Goal: Communication & Community: Share content

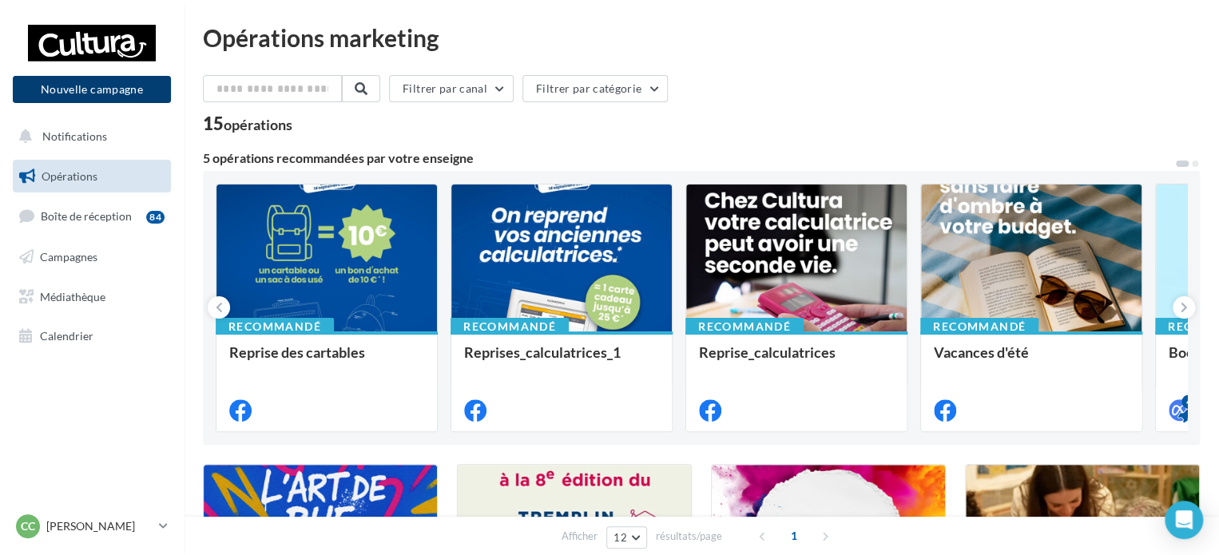
click at [105, 89] on button "Nouvelle campagne" at bounding box center [92, 89] width 158 height 27
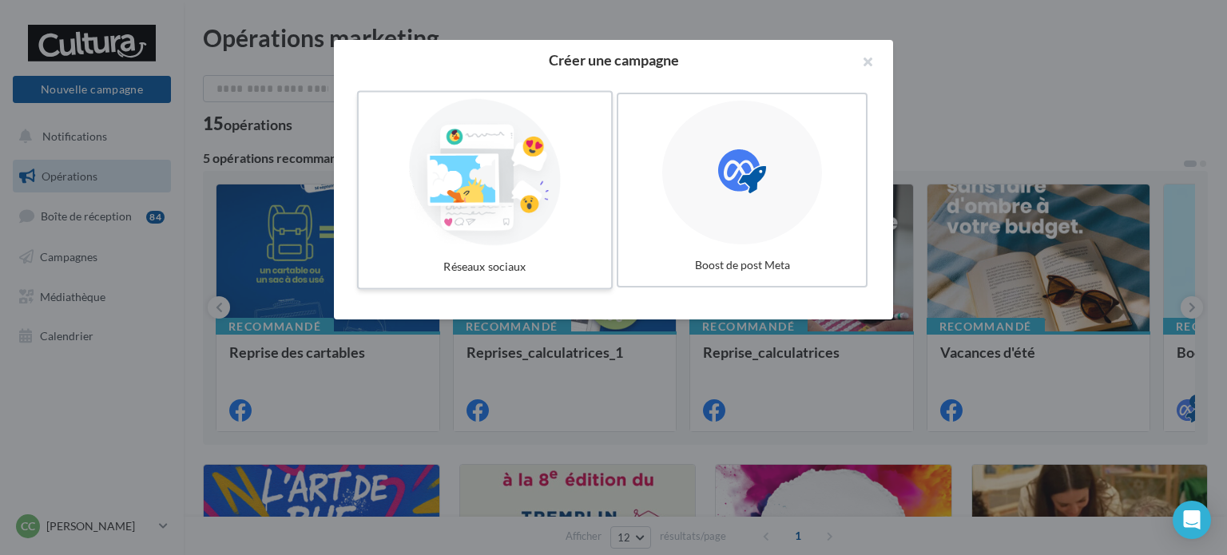
click at [581, 263] on div "Réseaux sociaux" at bounding box center [485, 267] width 240 height 30
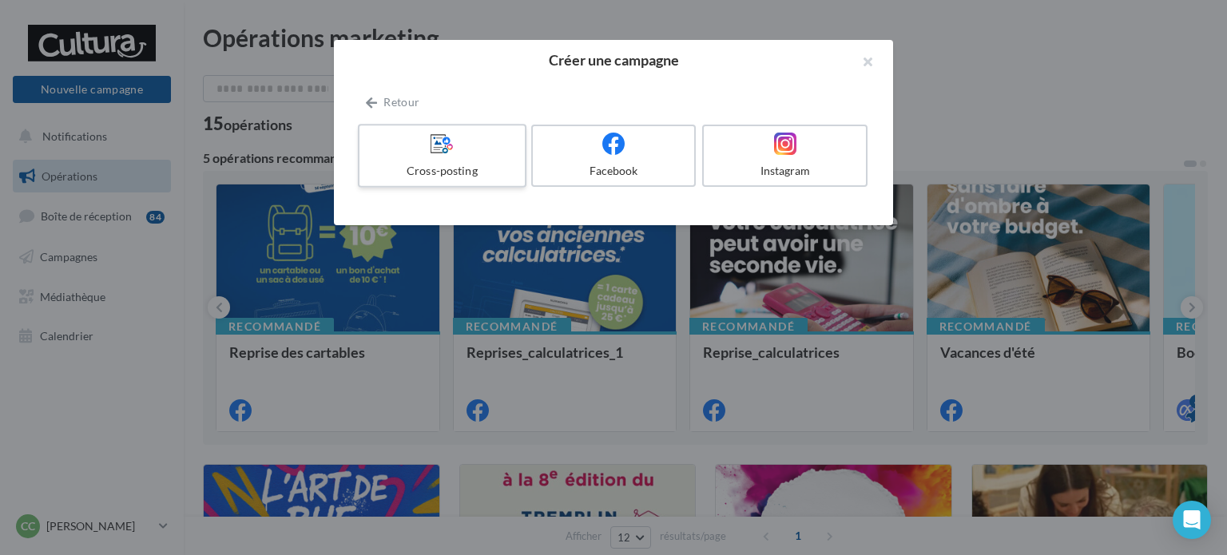
click at [444, 174] on div "Cross-posting" at bounding box center [442, 171] width 152 height 16
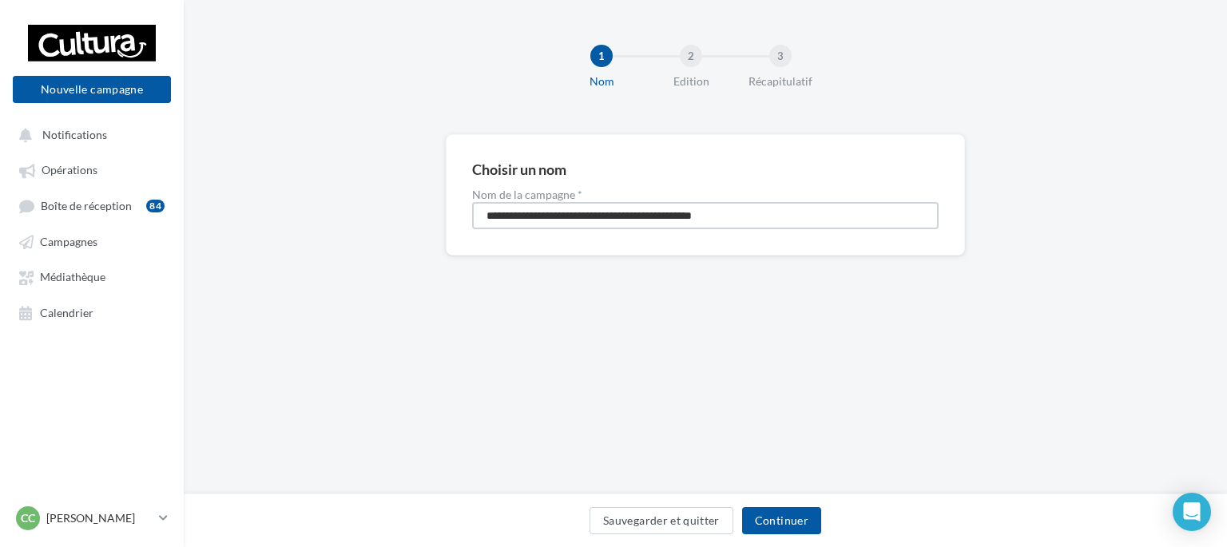
drag, startPoint x: 775, startPoint y: 218, endPoint x: 288, endPoint y: 225, distance: 487.2
click at [300, 224] on div "**********" at bounding box center [705, 220] width 1043 height 173
type input "******"
click at [794, 526] on button "Continuer" at bounding box center [781, 520] width 79 height 27
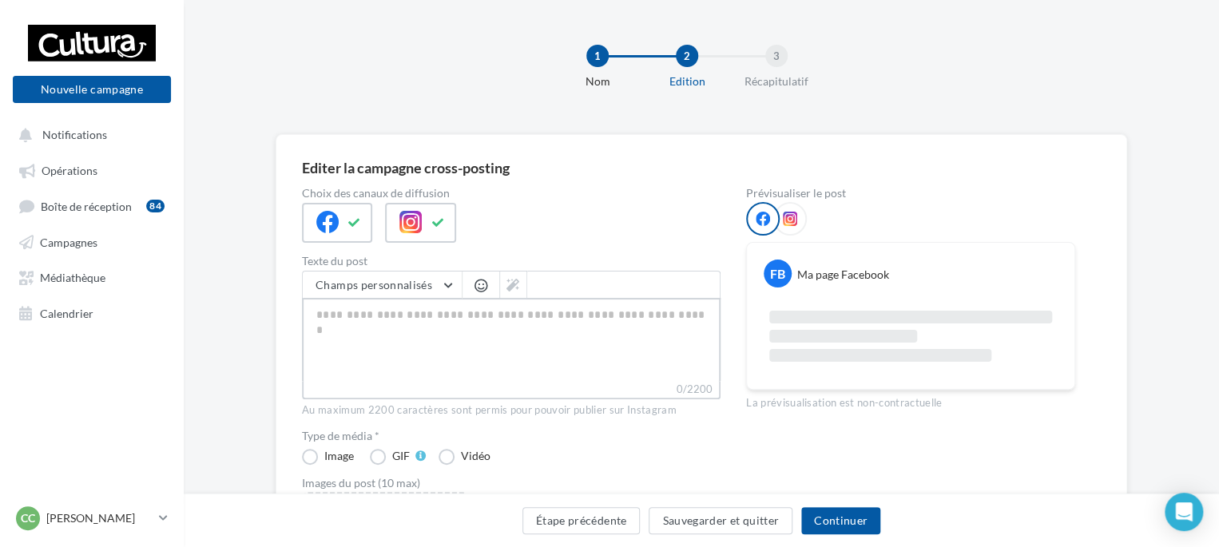
paste textarea "**********"
type textarea "**********"
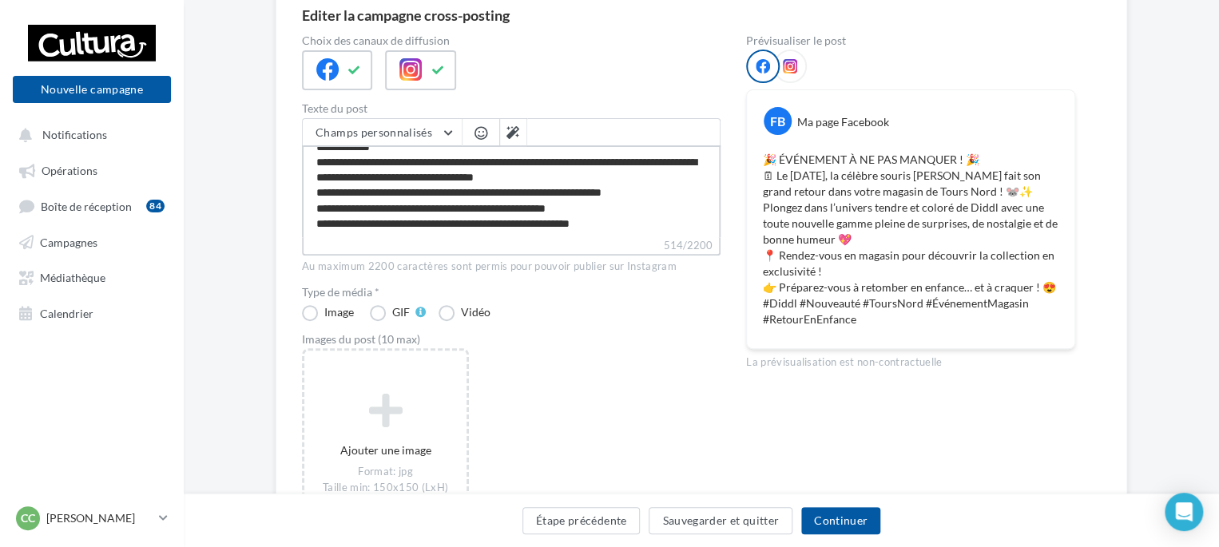
scroll to position [240, 0]
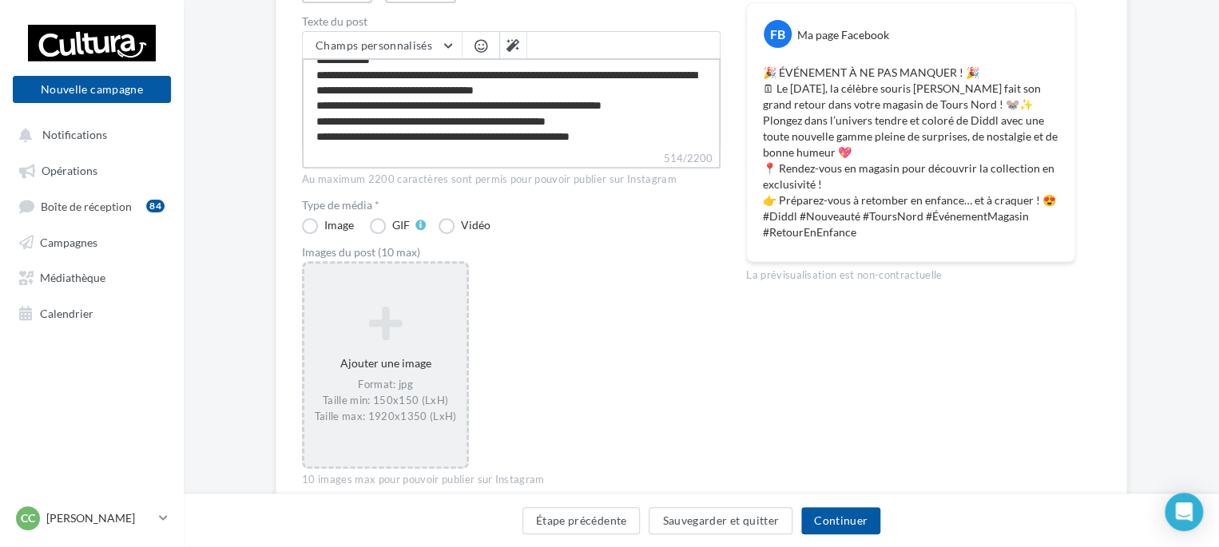
type textarea "**********"
click at [438, 396] on div "Format: jpg Taille min: 150x150 (LxH) Taille max: 1920x1350 (LxH)" at bounding box center [385, 400] width 149 height 46
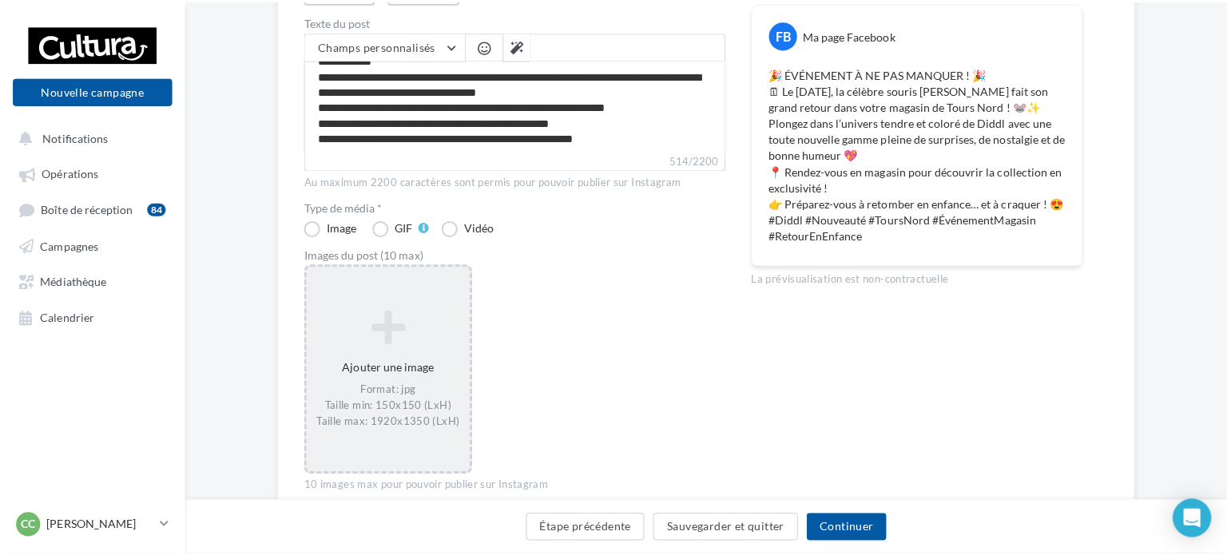
scroll to position [45, 0]
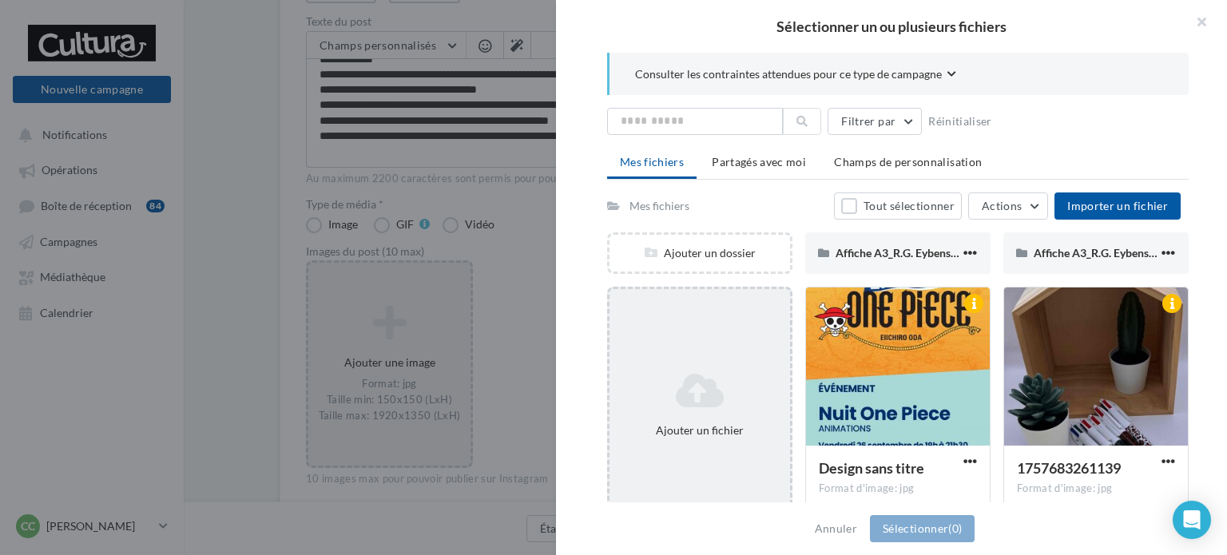
click at [645, 415] on div "Ajouter un fichier" at bounding box center [699, 405] width 180 height 80
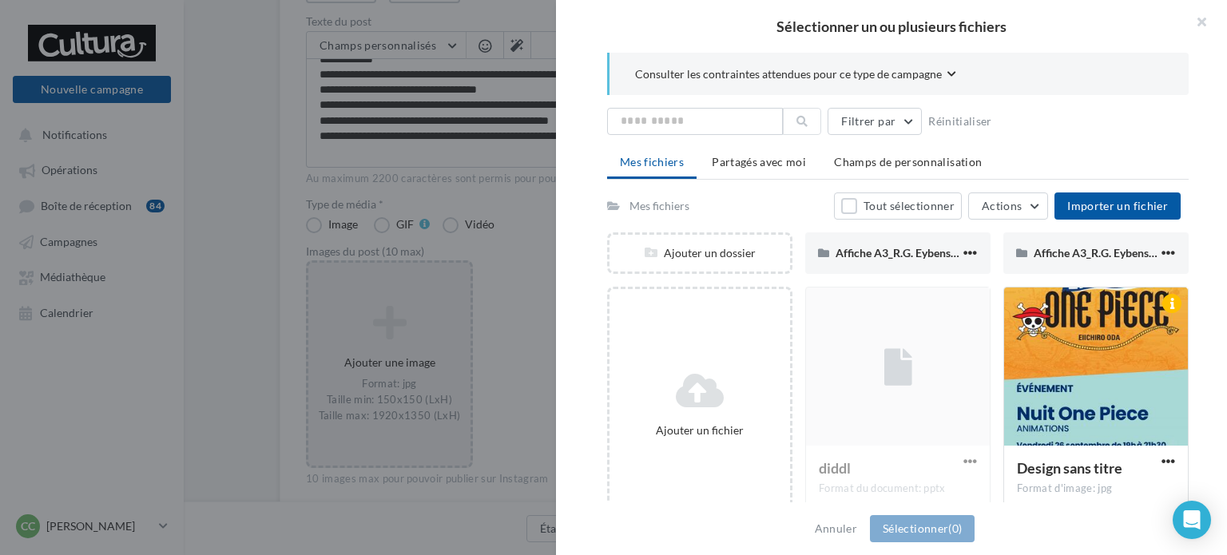
drag, startPoint x: 686, startPoint y: 538, endPoint x: 662, endPoint y: 509, distance: 38.0
click at [686, 538] on div "Annuler Sélectionner (0)" at bounding box center [891, 528] width 671 height 53
click at [842, 530] on button "Annuler" at bounding box center [835, 528] width 55 height 19
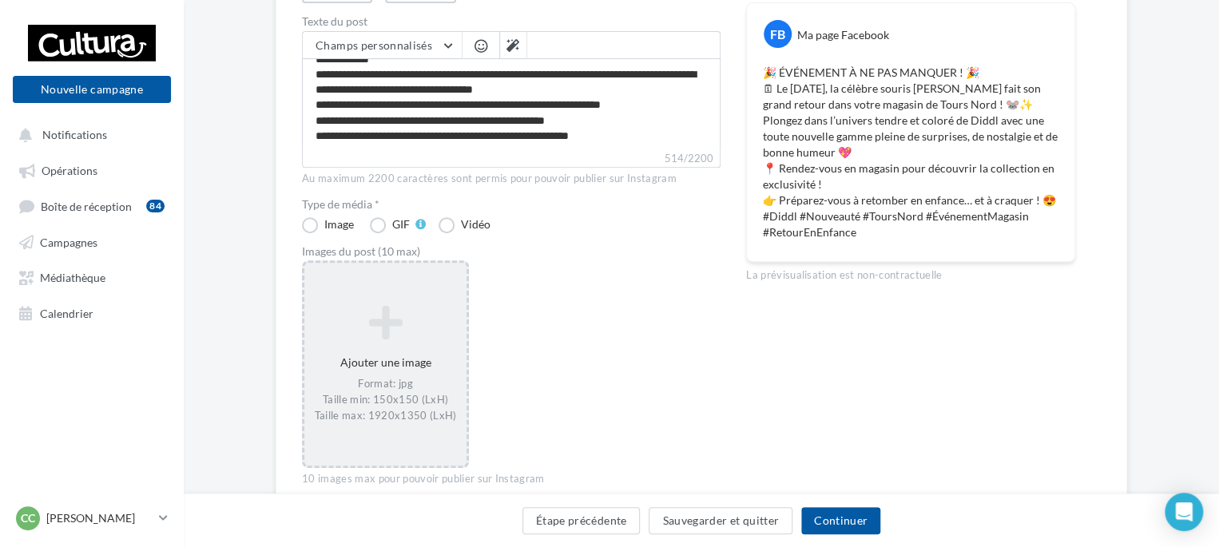
click at [401, 423] on div "Ajouter une image Format: jpg Taille min: 150x150 (LxH) Taille max: 1920x1350 (…" at bounding box center [385, 364] width 162 height 134
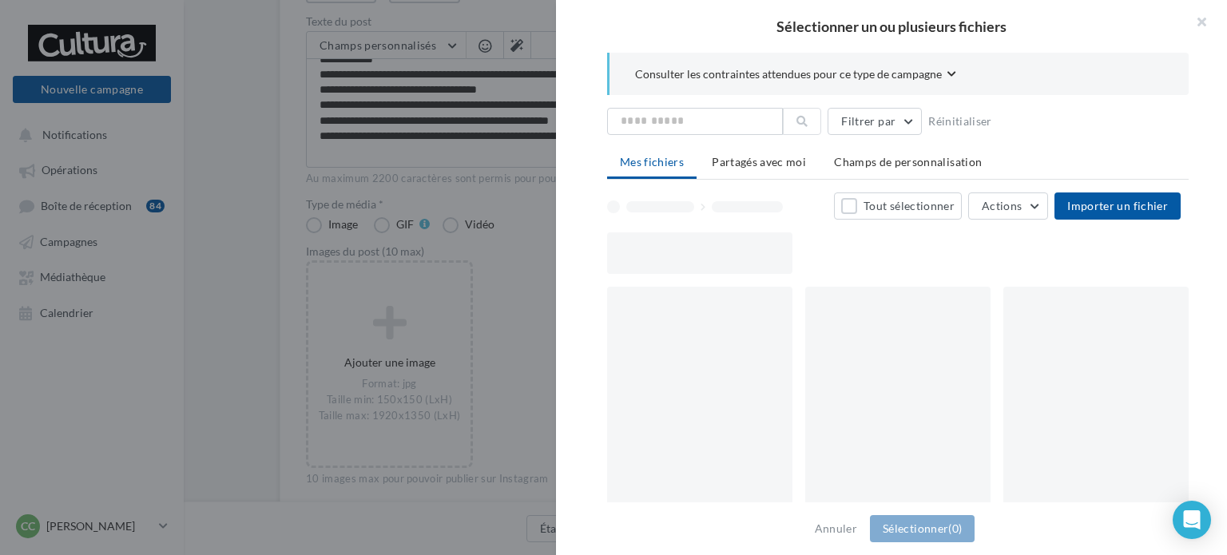
click at [692, 368] on div at bounding box center [699, 405] width 185 height 236
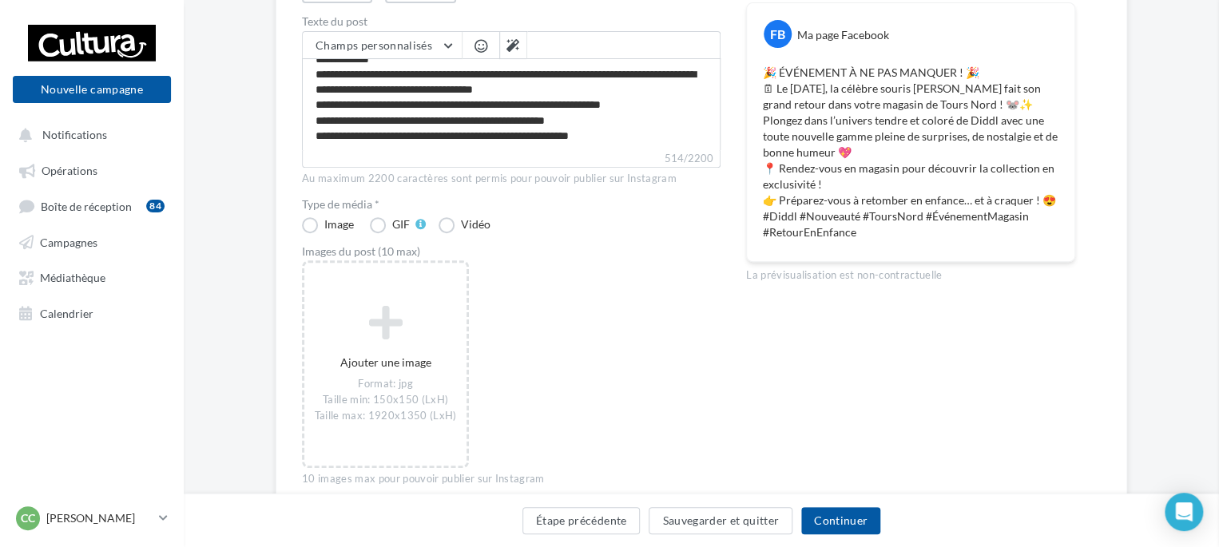
click at [427, 263] on div "Sélectionner un ou plusieurs fichiers Consulter les contraintes attendues pour …" at bounding box center [385, 263] width 162 height 0
click at [427, 377] on div "Format: jpg Taille min: 150x150 (LxH) Taille max: 1920x1350 (LxH)" at bounding box center [385, 400] width 149 height 46
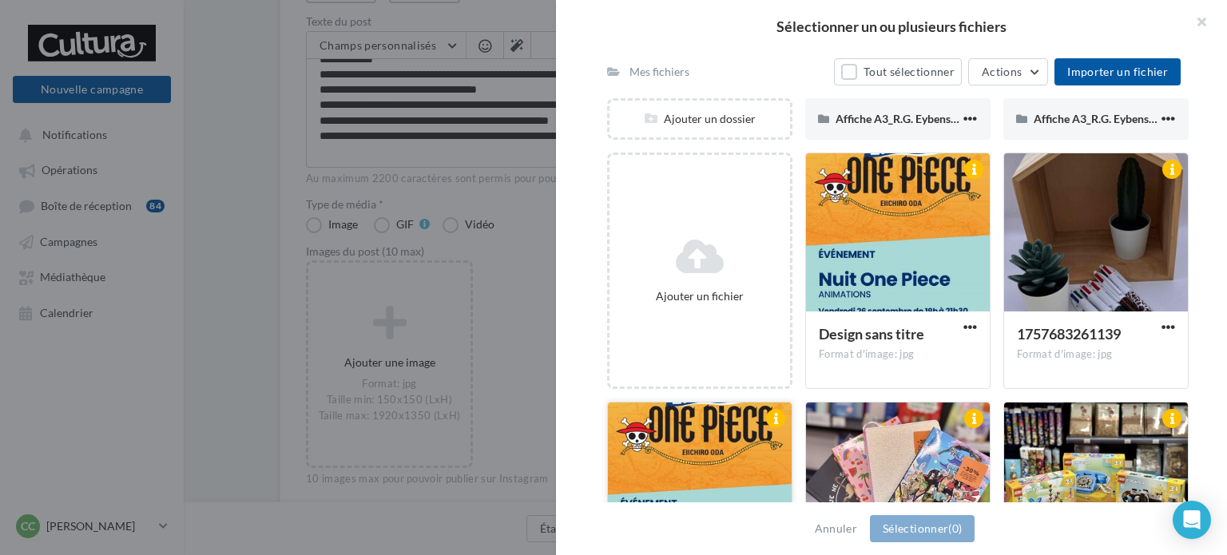
scroll to position [40, 0]
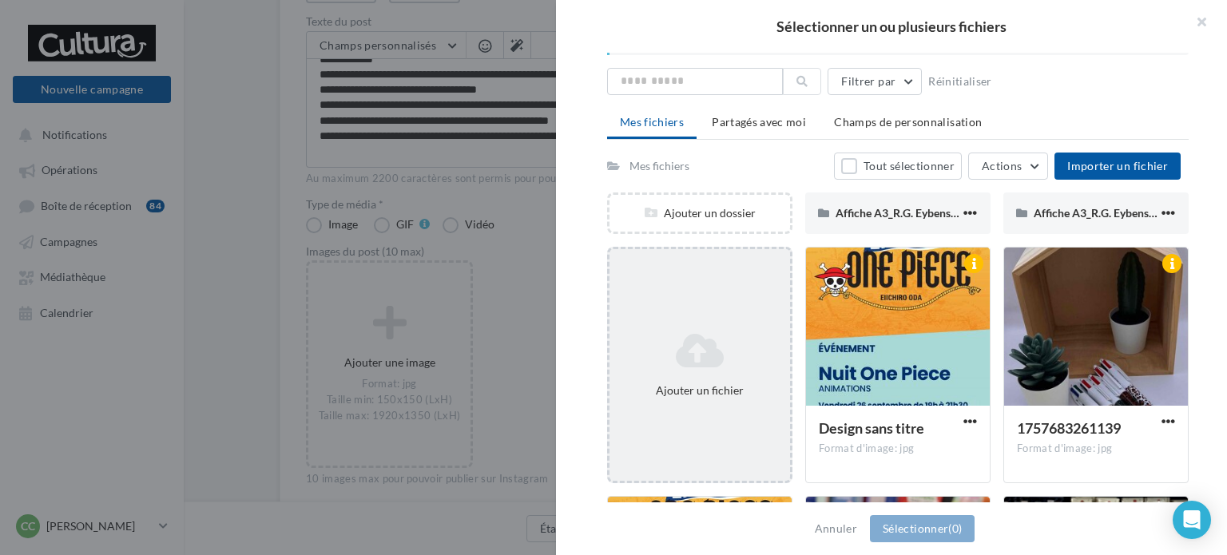
click at [710, 398] on div "Ajouter un fichier" at bounding box center [699, 365] width 180 height 80
click at [671, 398] on div "Ajouter un fichier" at bounding box center [699, 365] width 180 height 80
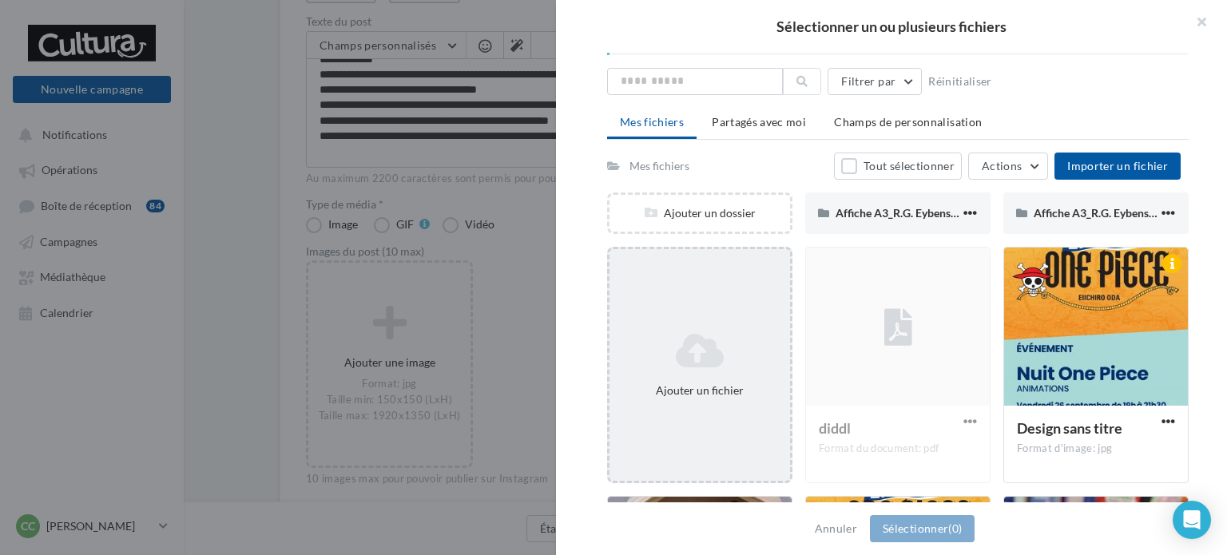
click at [758, 418] on div "Ajouter un fichier" at bounding box center [699, 365] width 185 height 236
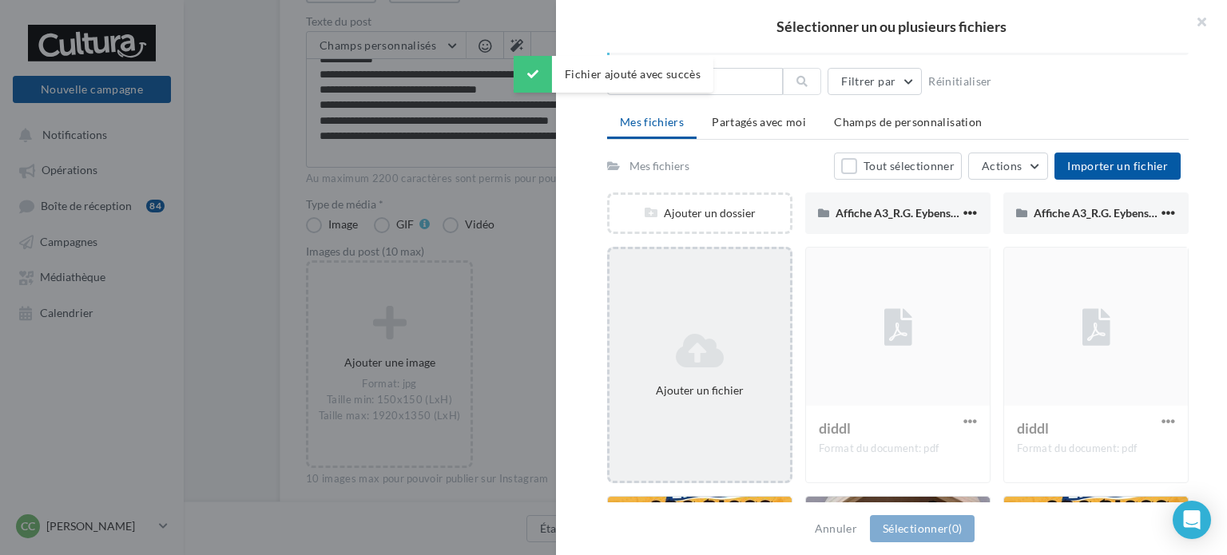
click at [748, 405] on div "Ajouter un fichier" at bounding box center [699, 365] width 185 height 236
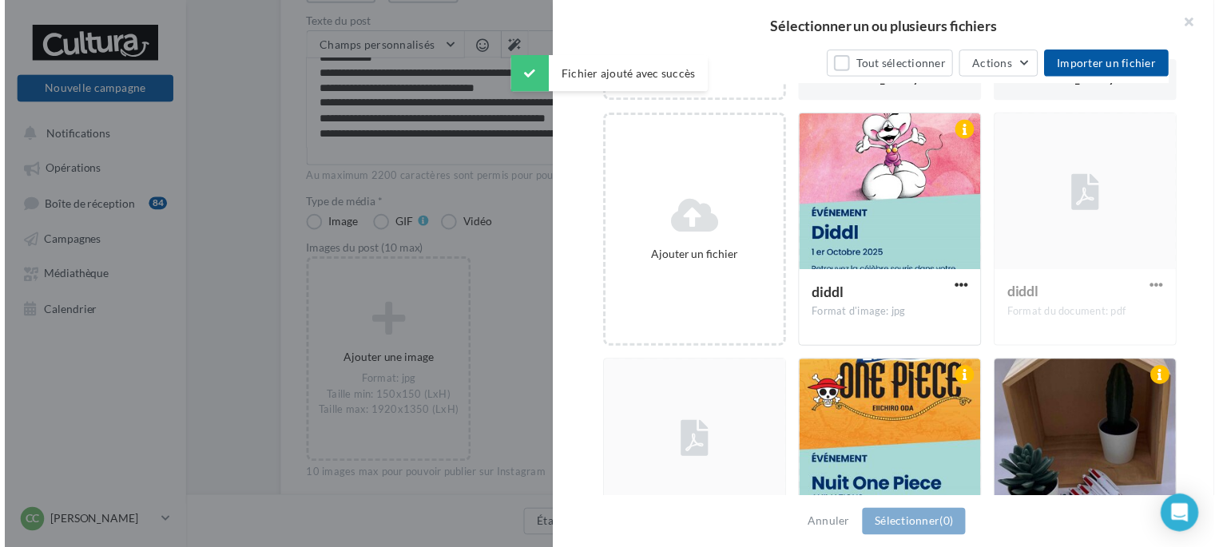
scroll to position [200, 0]
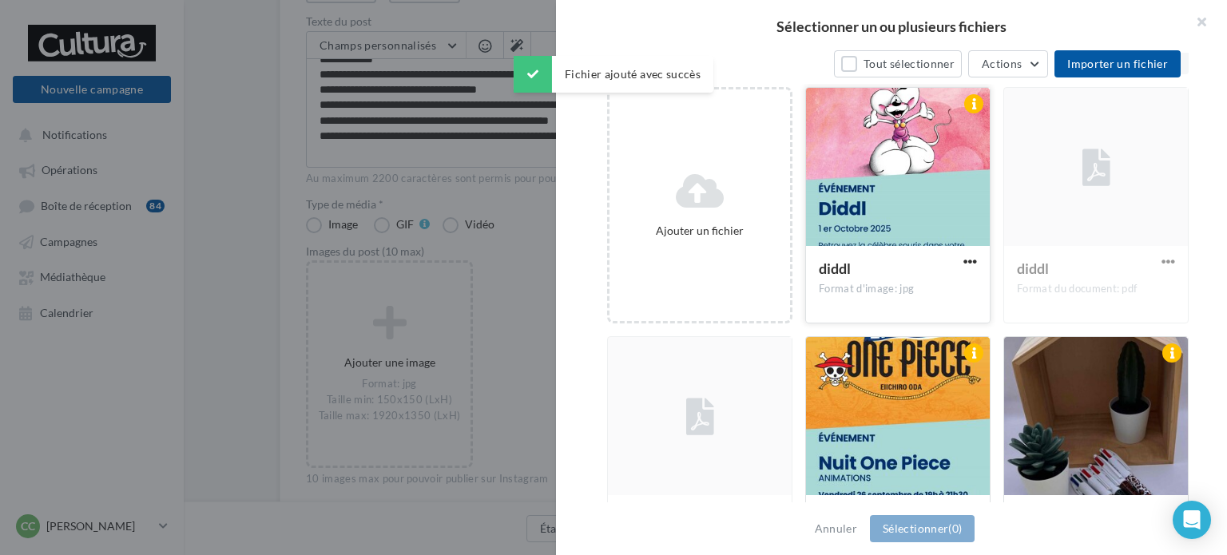
click at [885, 229] on div at bounding box center [898, 168] width 184 height 160
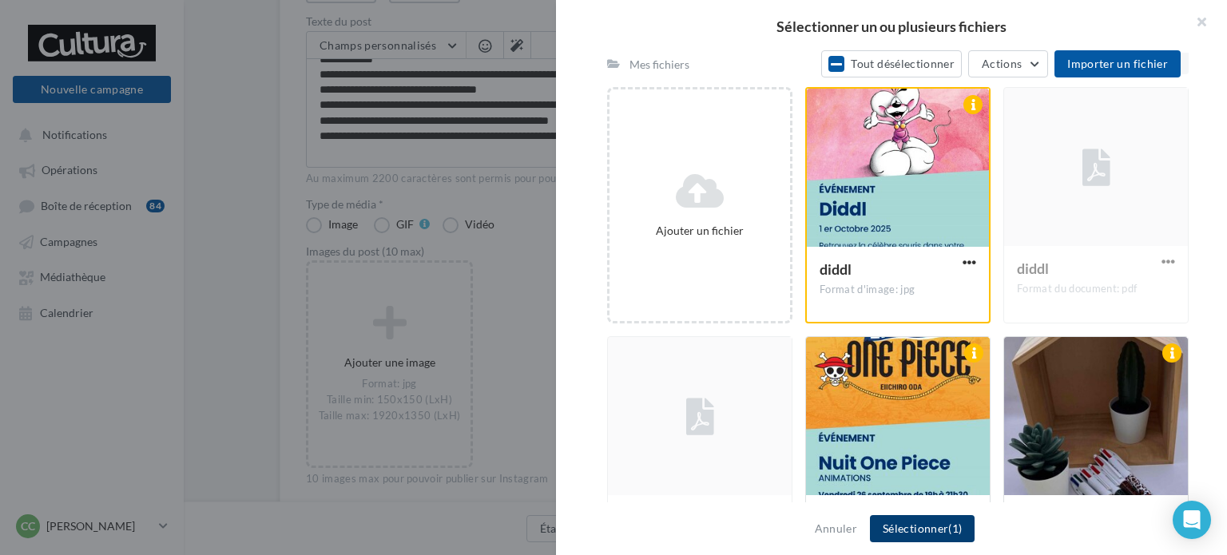
click at [885, 530] on button "Sélectionner (1)" at bounding box center [922, 528] width 105 height 27
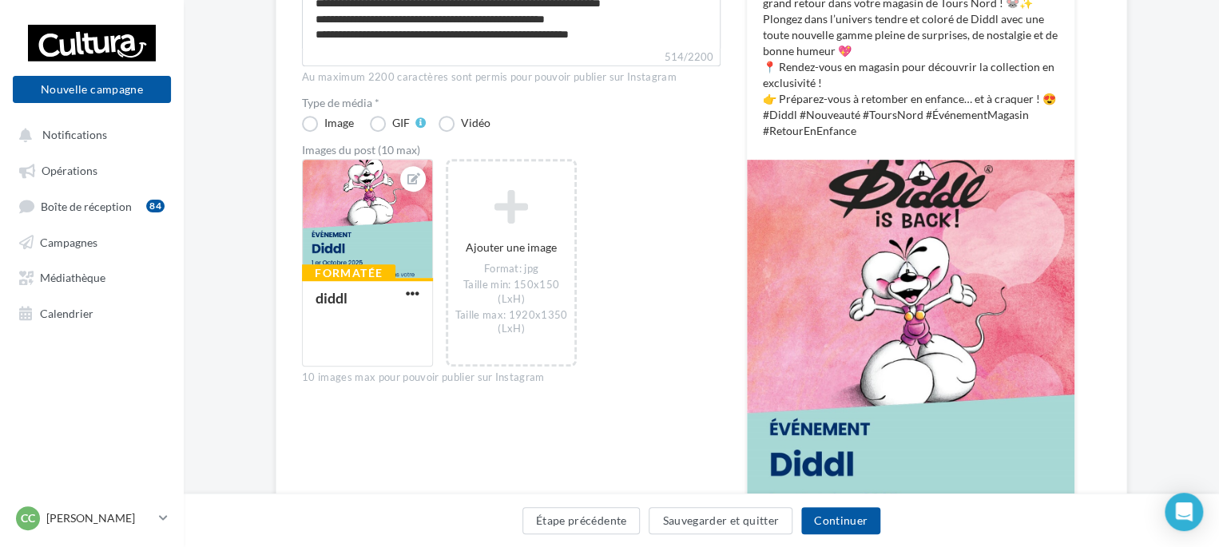
scroll to position [347, 0]
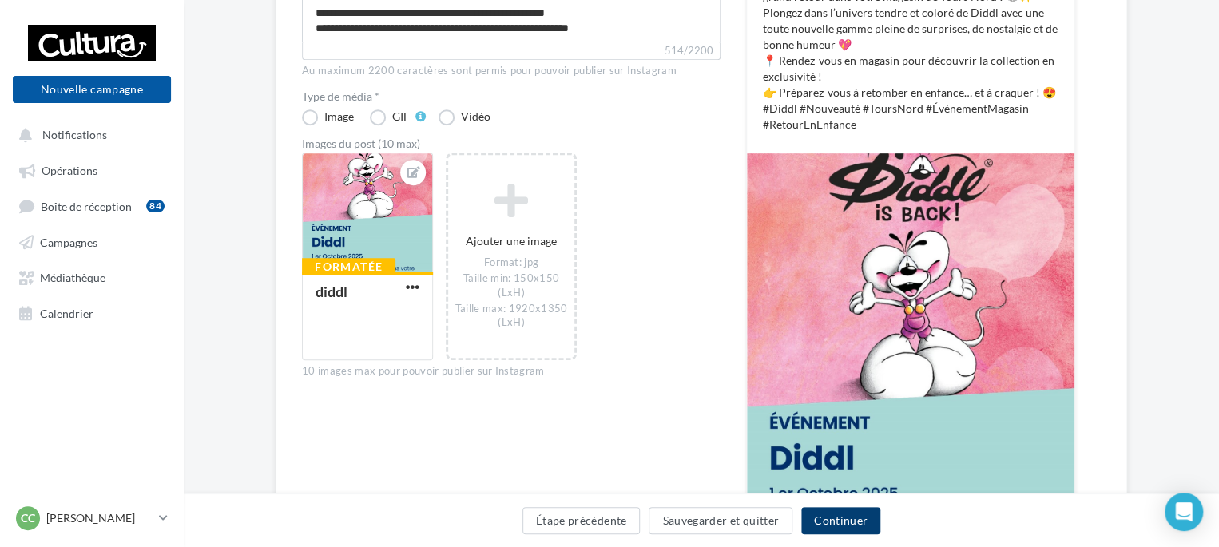
click at [841, 518] on button "Continuer" at bounding box center [840, 520] width 79 height 27
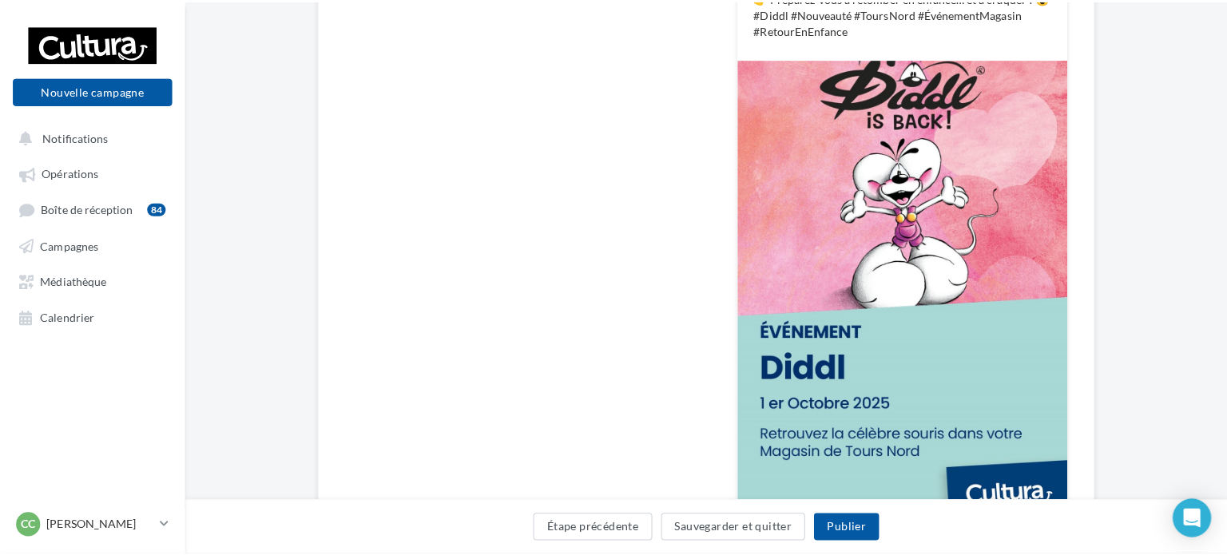
scroll to position [240, 0]
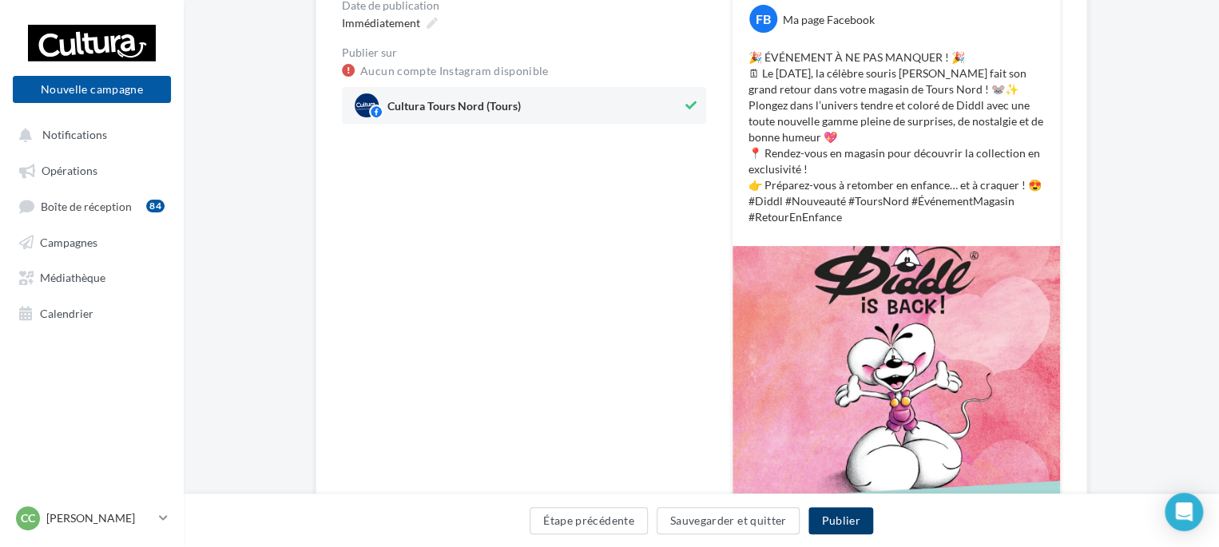
click at [852, 522] on button "Publier" at bounding box center [840, 520] width 64 height 27
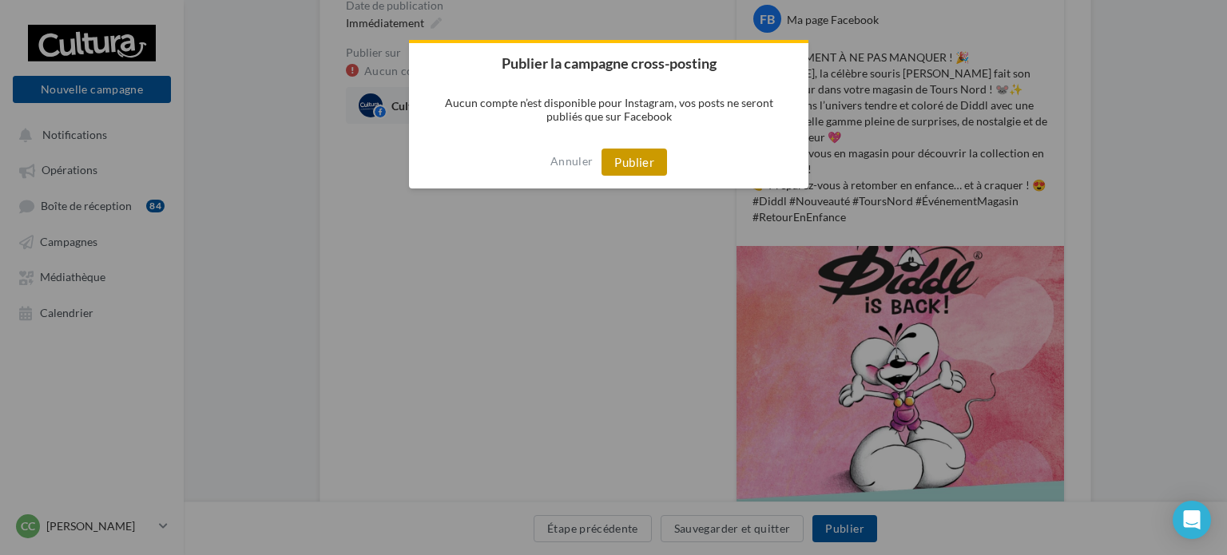
click at [633, 169] on button "Publier" at bounding box center [633, 162] width 65 height 27
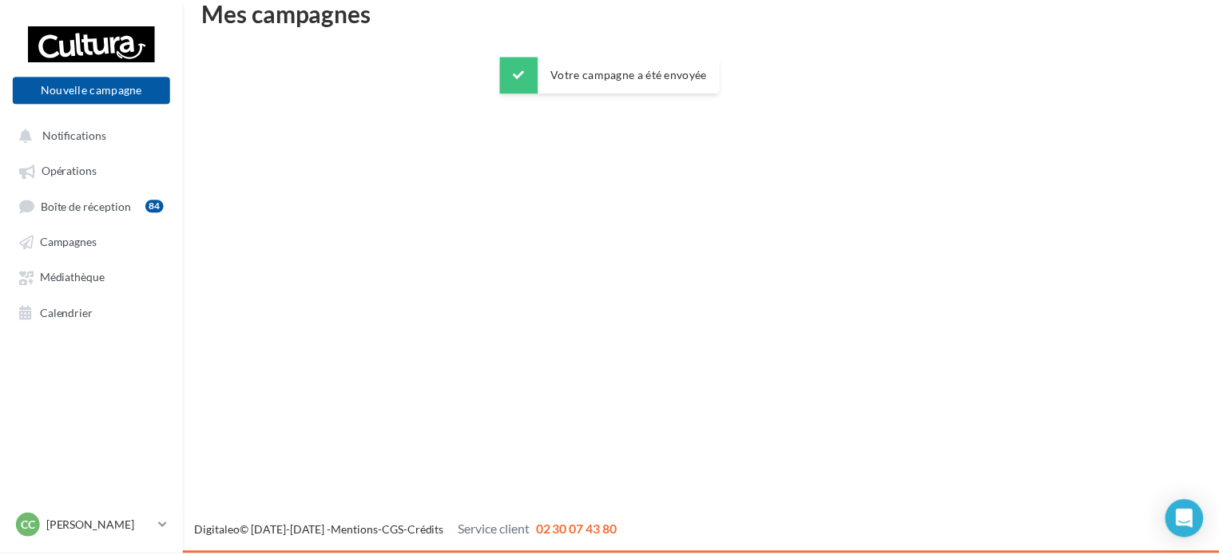
scroll to position [26, 0]
